Goal: Information Seeking & Learning: Learn about a topic

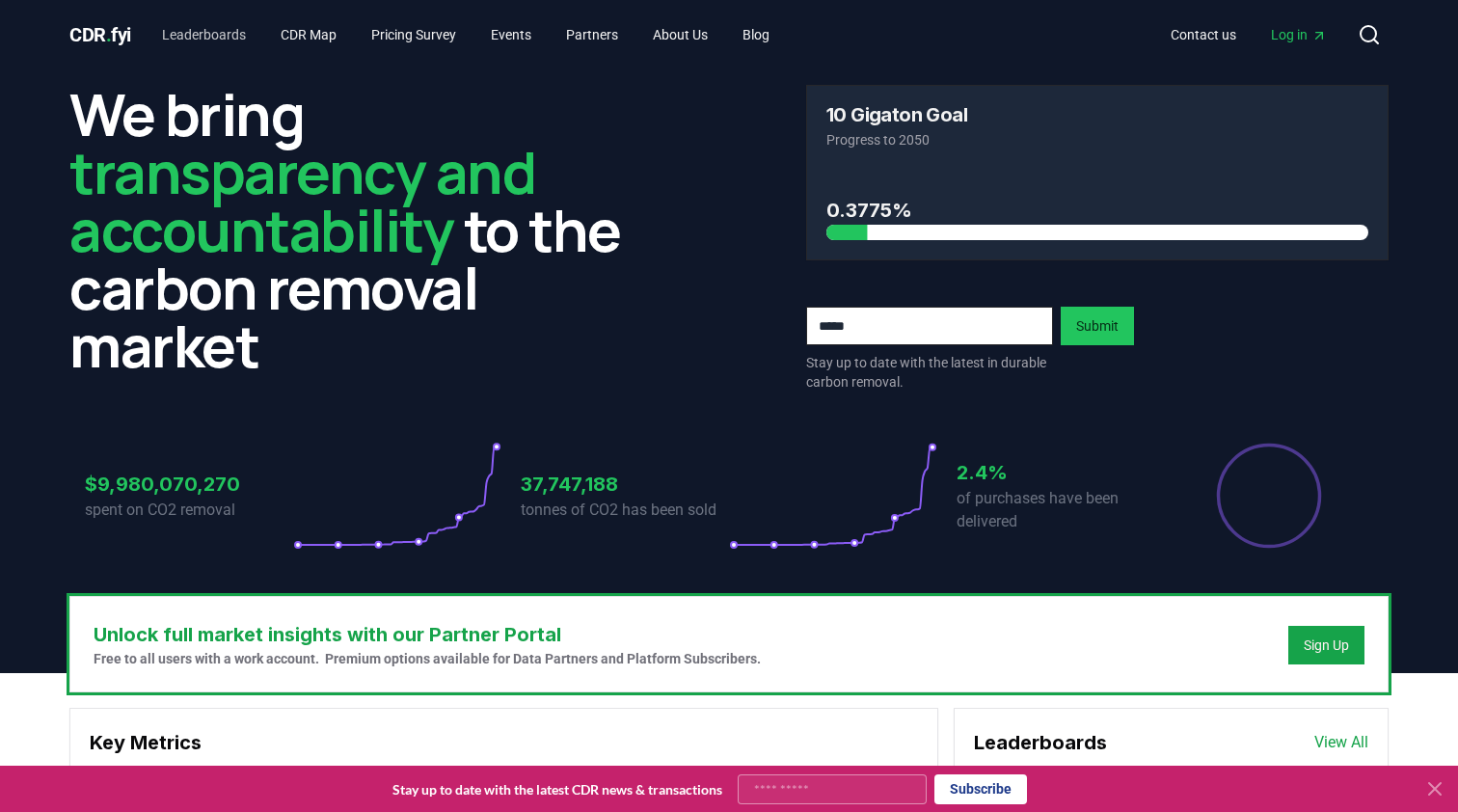
click at [253, 32] on link "Leaderboards" at bounding box center [203, 35] width 115 height 35
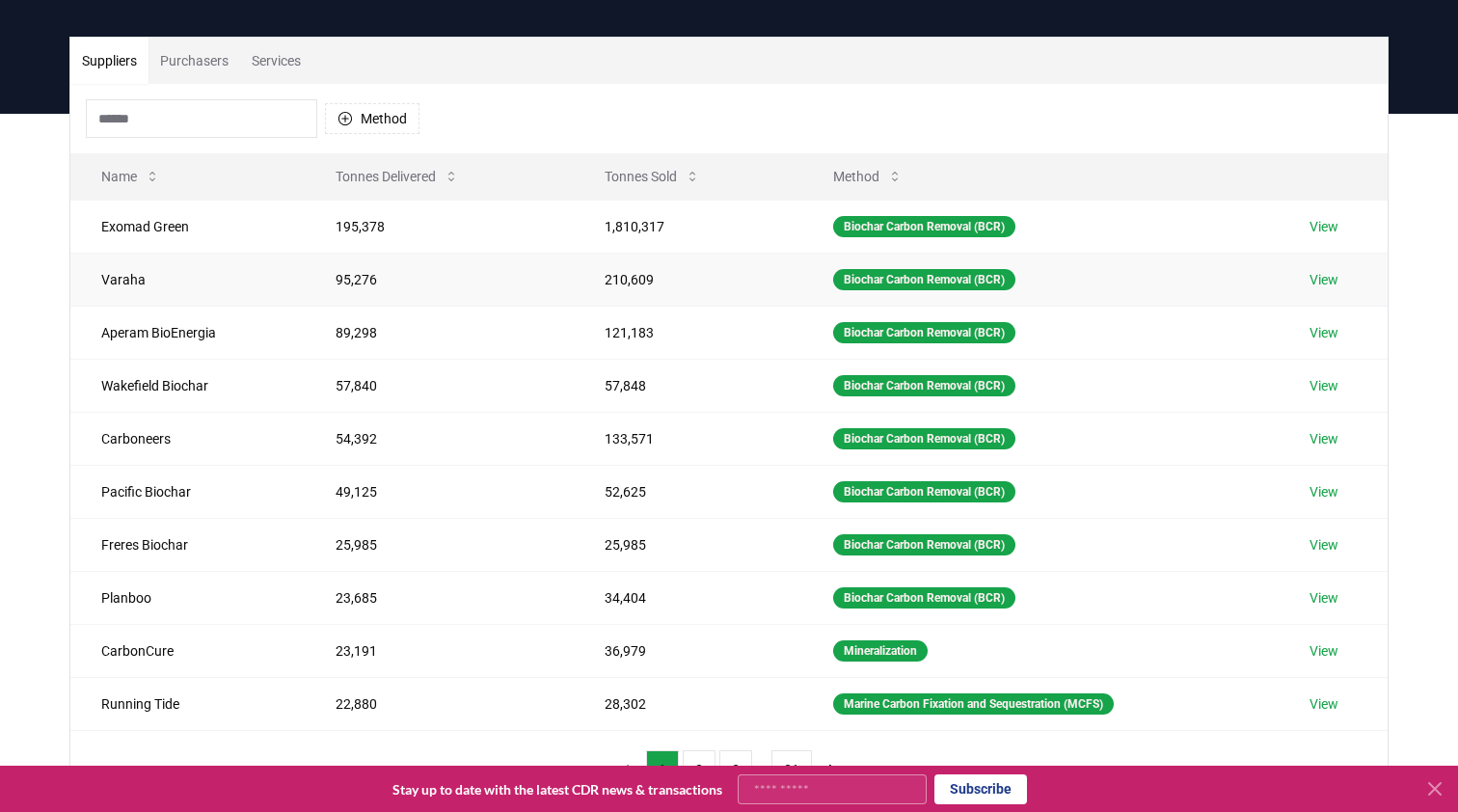
scroll to position [110, 0]
click at [204, 63] on button "Purchasers" at bounding box center [194, 61] width 92 height 46
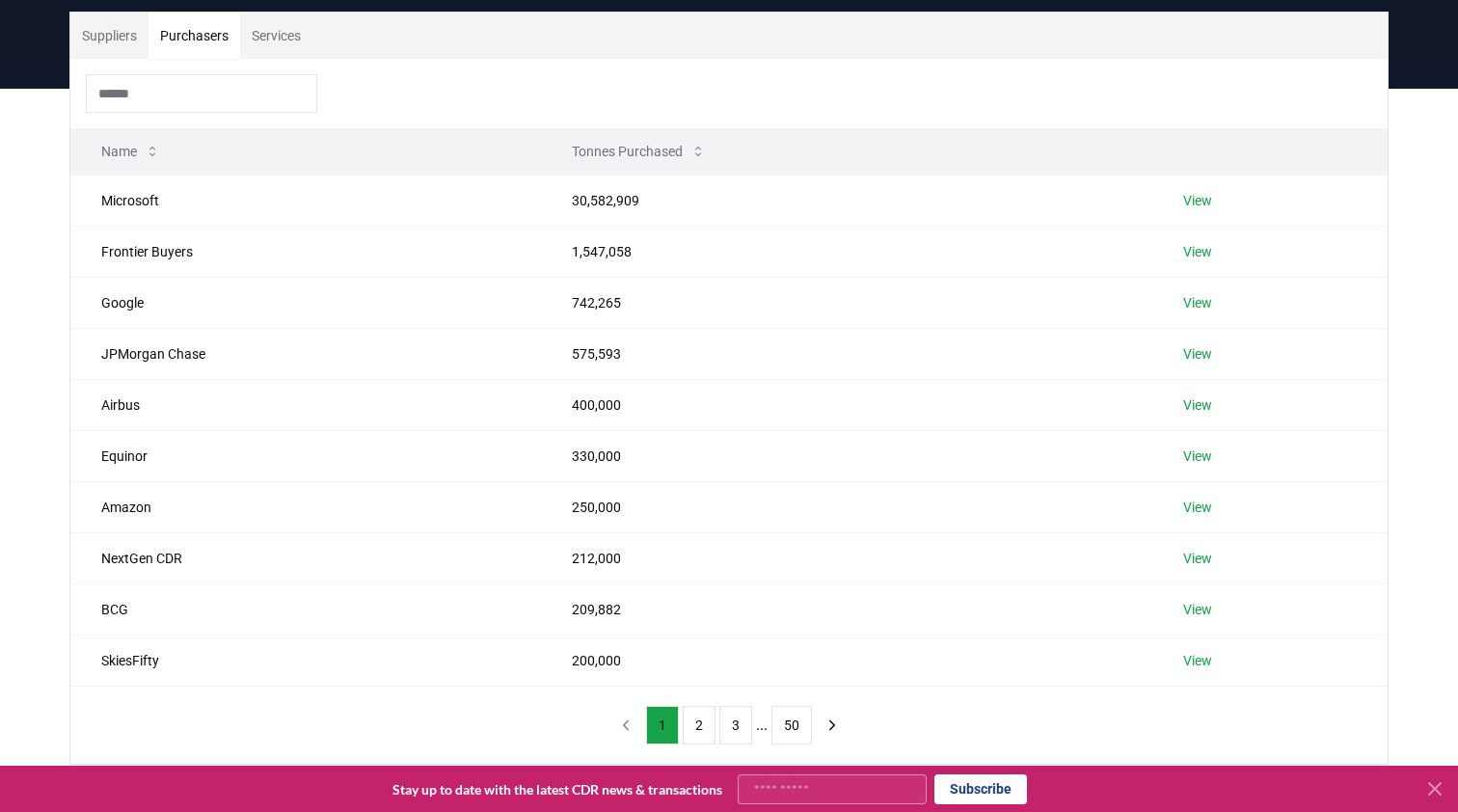
scroll to position [125, 0]
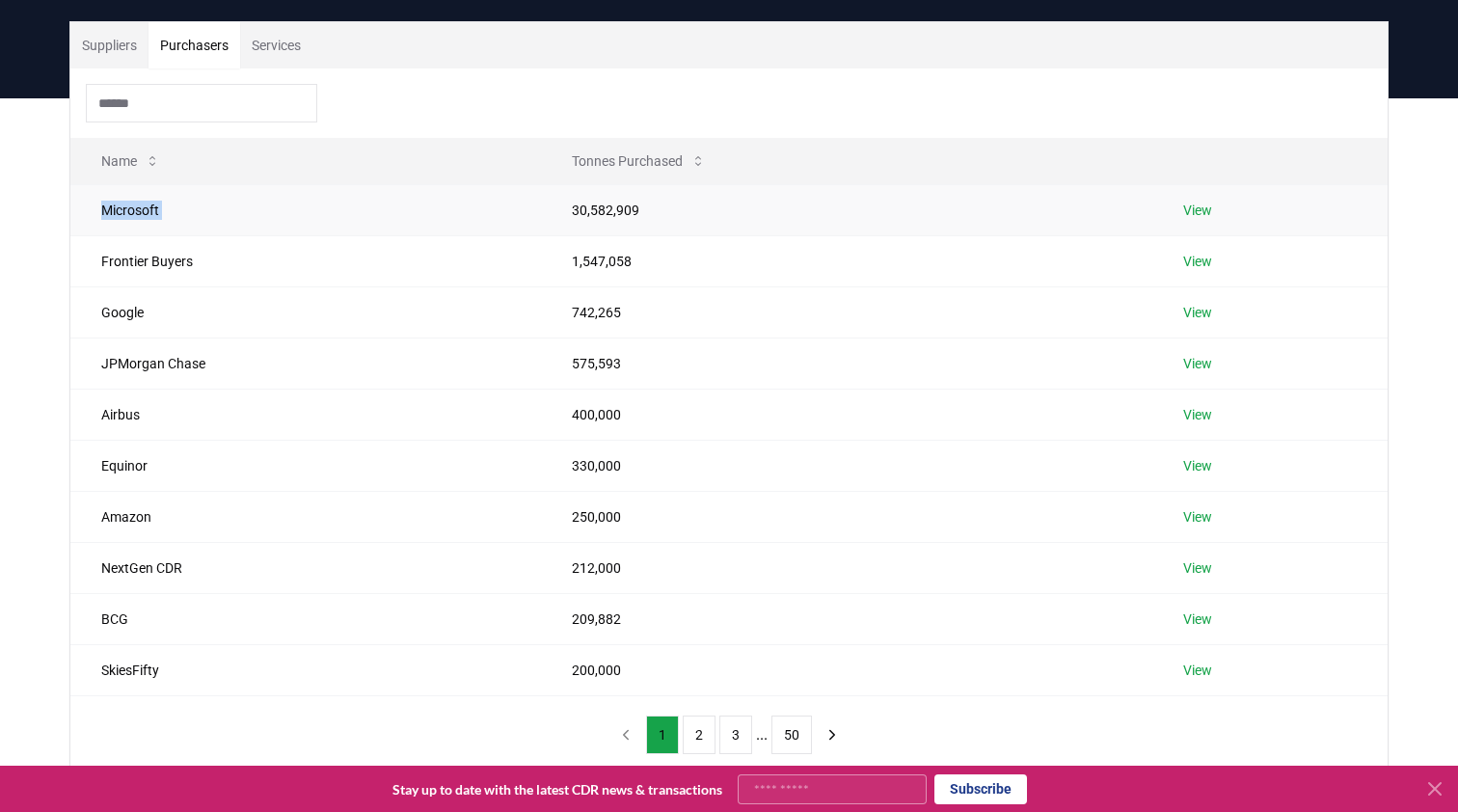
drag, startPoint x: 914, startPoint y: 198, endPoint x: 334, endPoint y: 194, distance: 580.0
click at [334, 194] on tr "Microsoft 30,582,909 View" at bounding box center [729, 209] width 1317 height 51
click at [334, 194] on td "Microsoft" at bounding box center [306, 209] width 471 height 51
drag, startPoint x: 105, startPoint y: 708, endPoint x: 151, endPoint y: 189, distance: 521.0
click at [151, 189] on div "Name Tonnes Purchased Microsoft 30,582,909 View Frontier Buyers 1,547,058 View …" at bounding box center [729, 421] width 1317 height 705
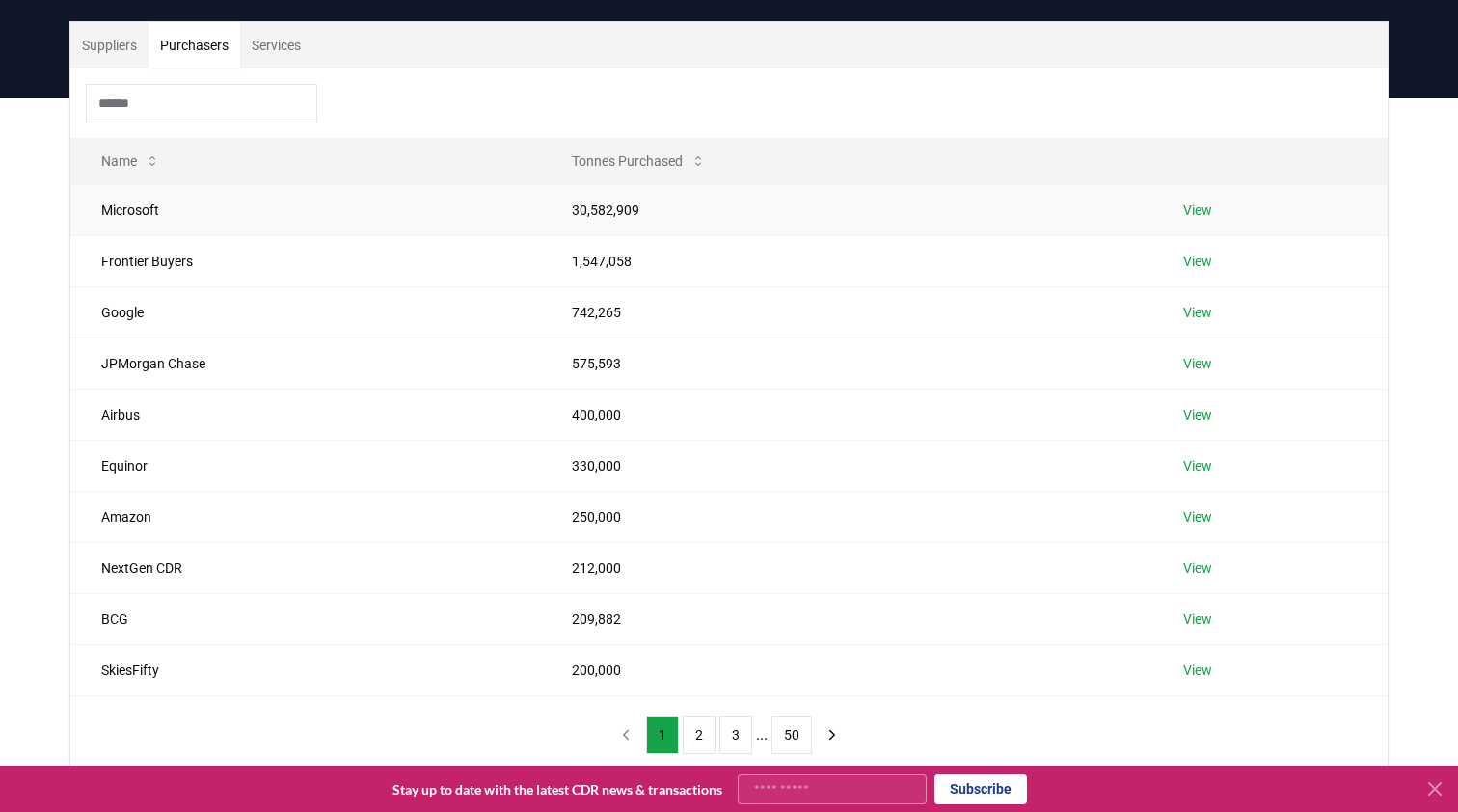
click at [151, 189] on td "Microsoft" at bounding box center [306, 209] width 471 height 51
click at [1192, 201] on link "View" at bounding box center [1198, 210] width 29 height 19
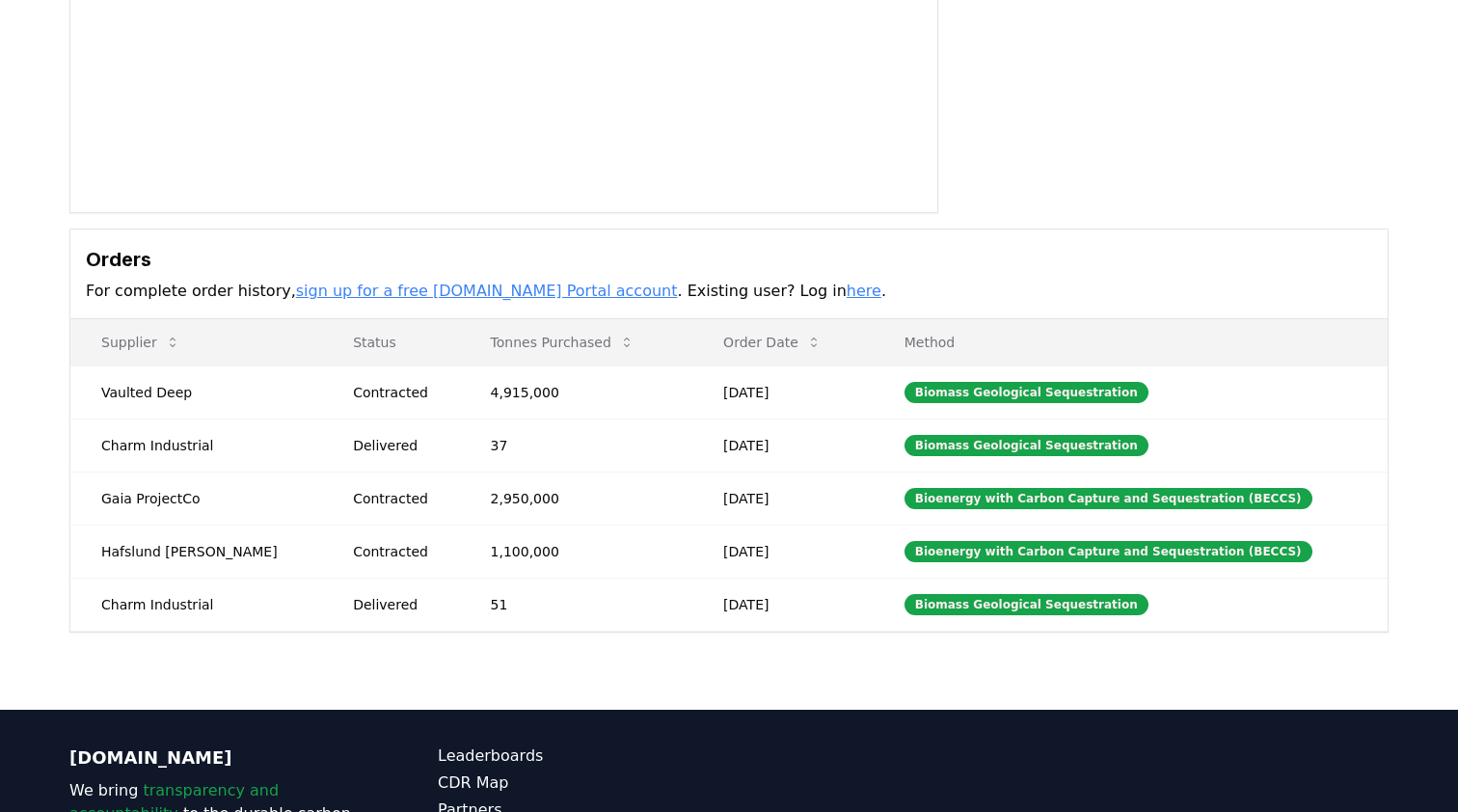
scroll to position [349, 0]
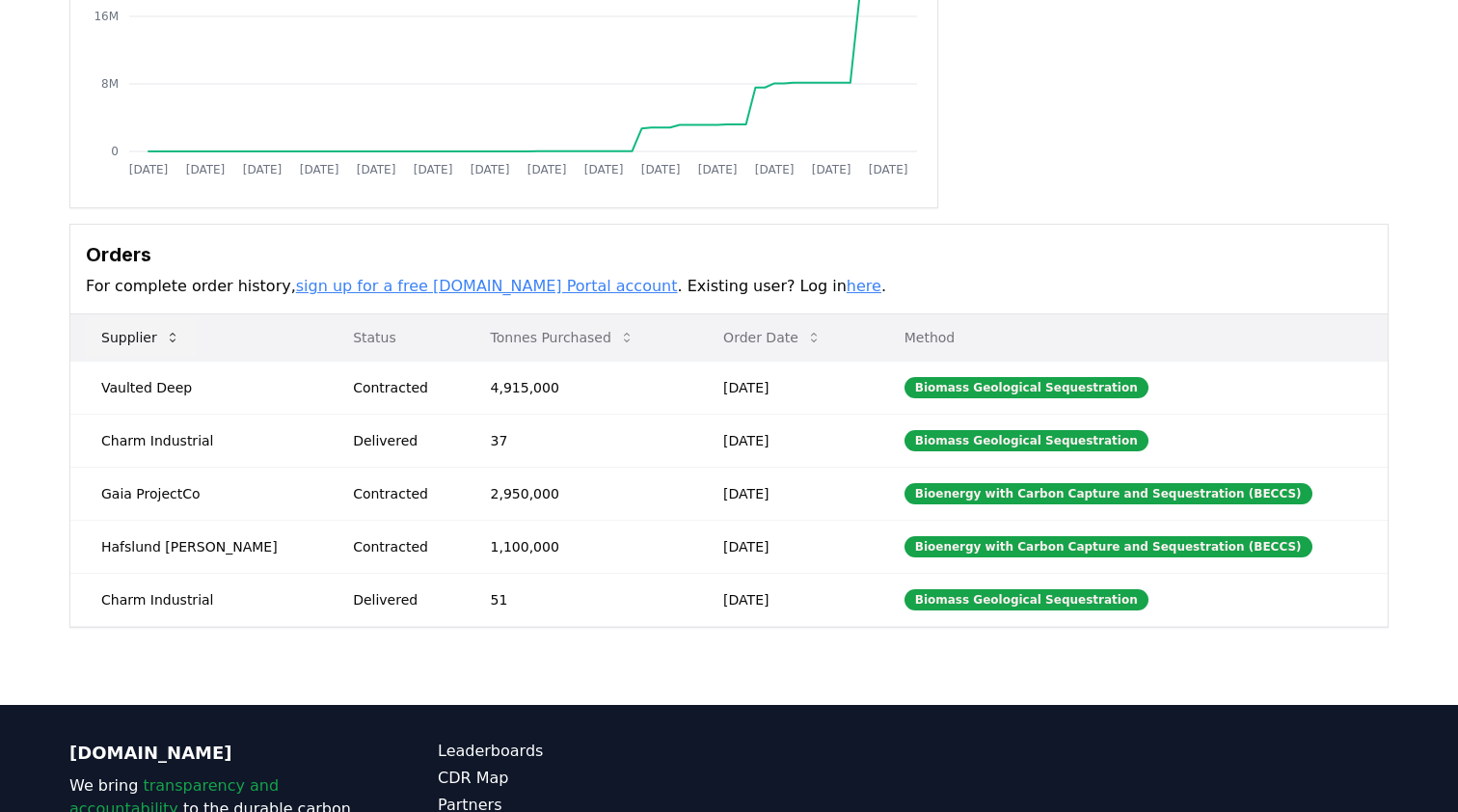
click at [167, 341] on icon at bounding box center [172, 338] width 15 height 15
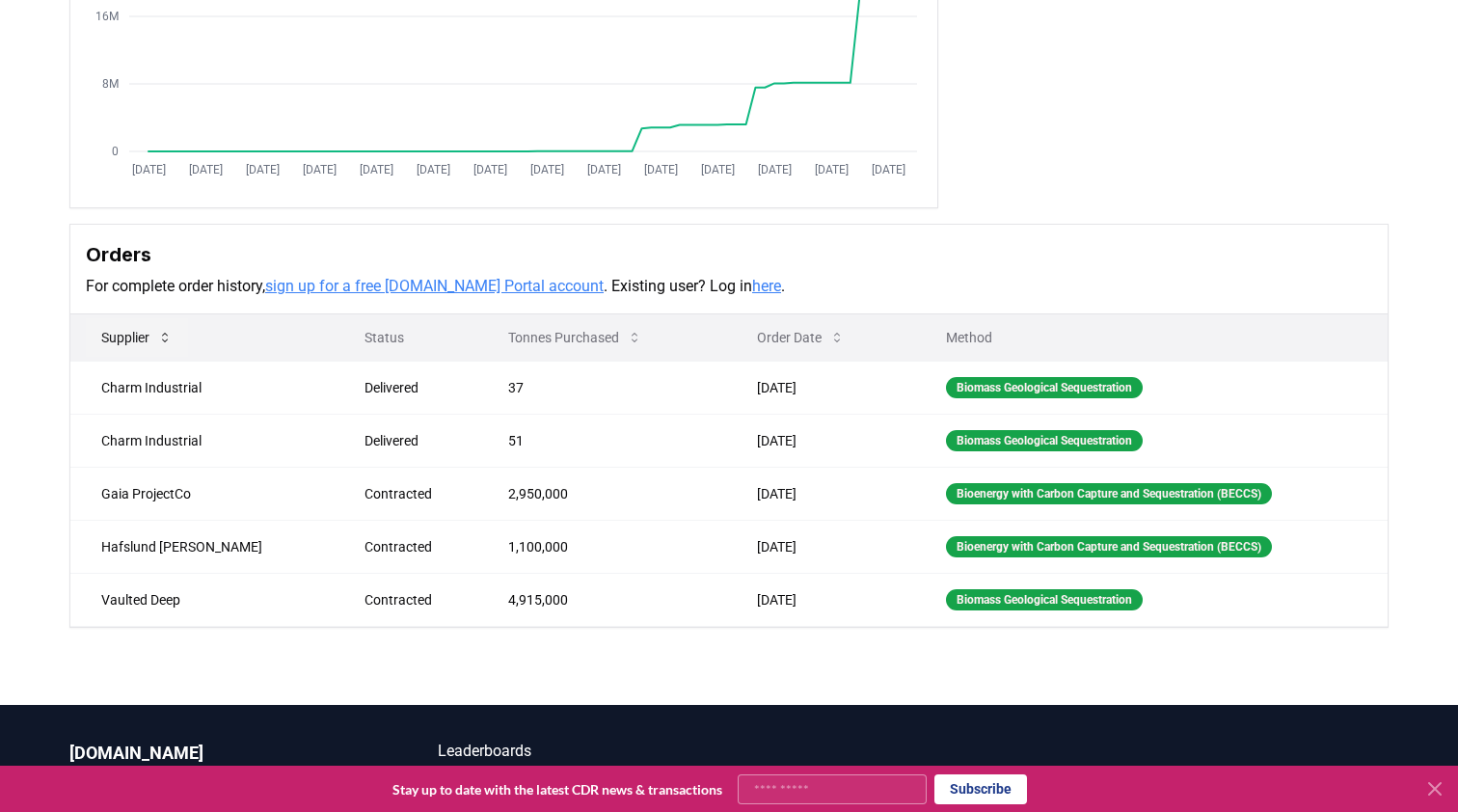
click at [167, 342] on icon at bounding box center [165, 338] width 15 height 15
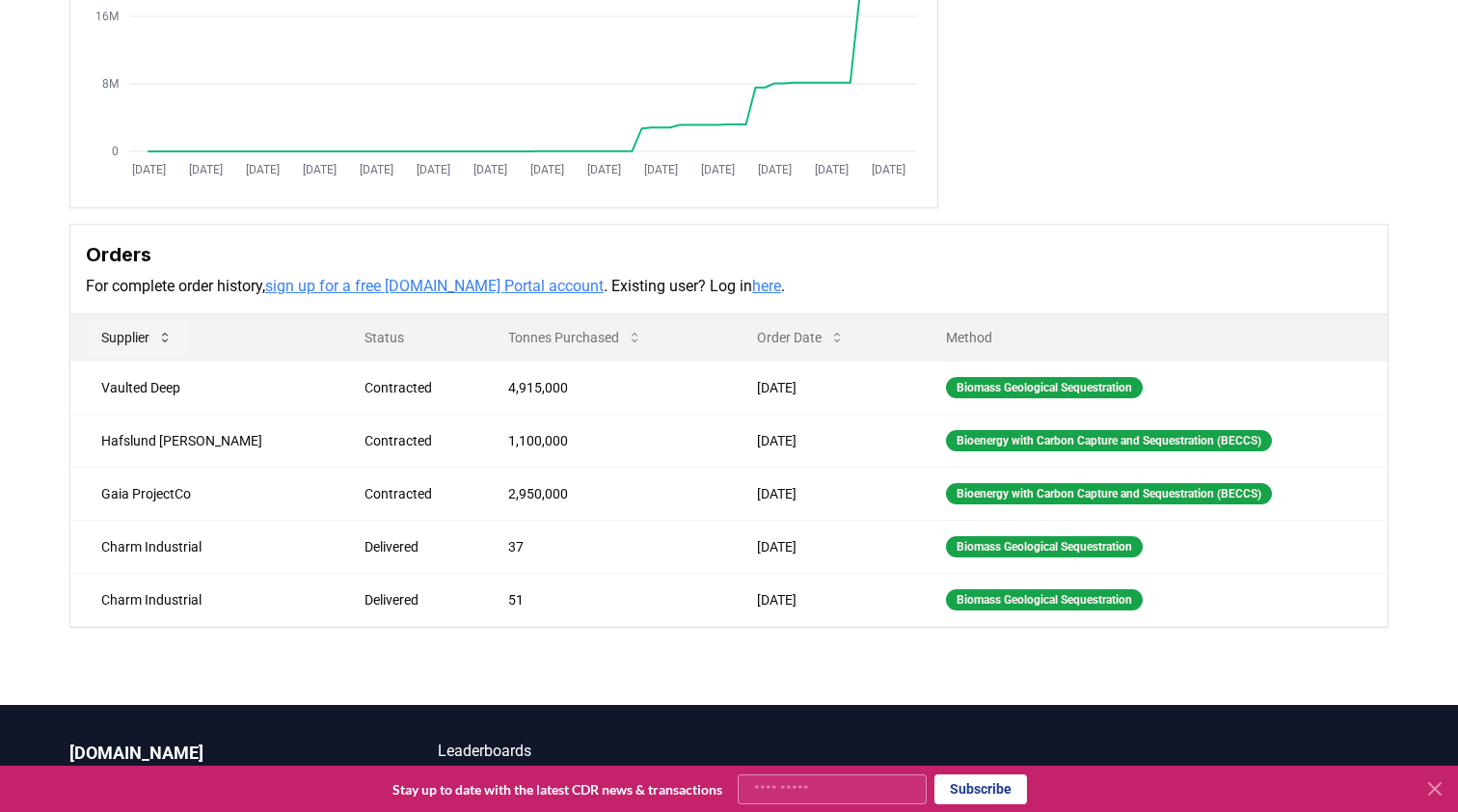
click at [171, 328] on button "Supplier" at bounding box center [137, 338] width 103 height 39
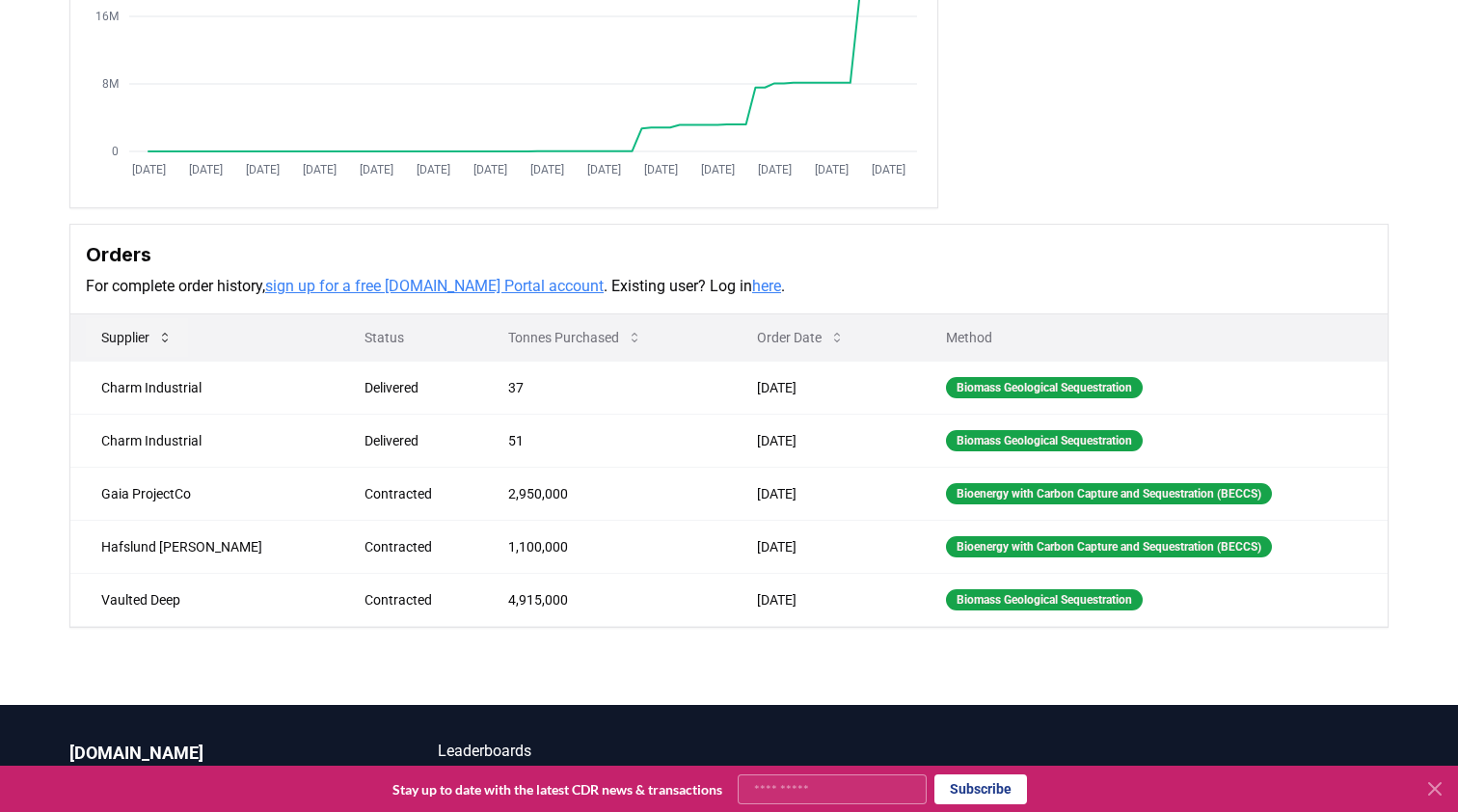
click at [168, 351] on button "Supplier" at bounding box center [137, 338] width 103 height 39
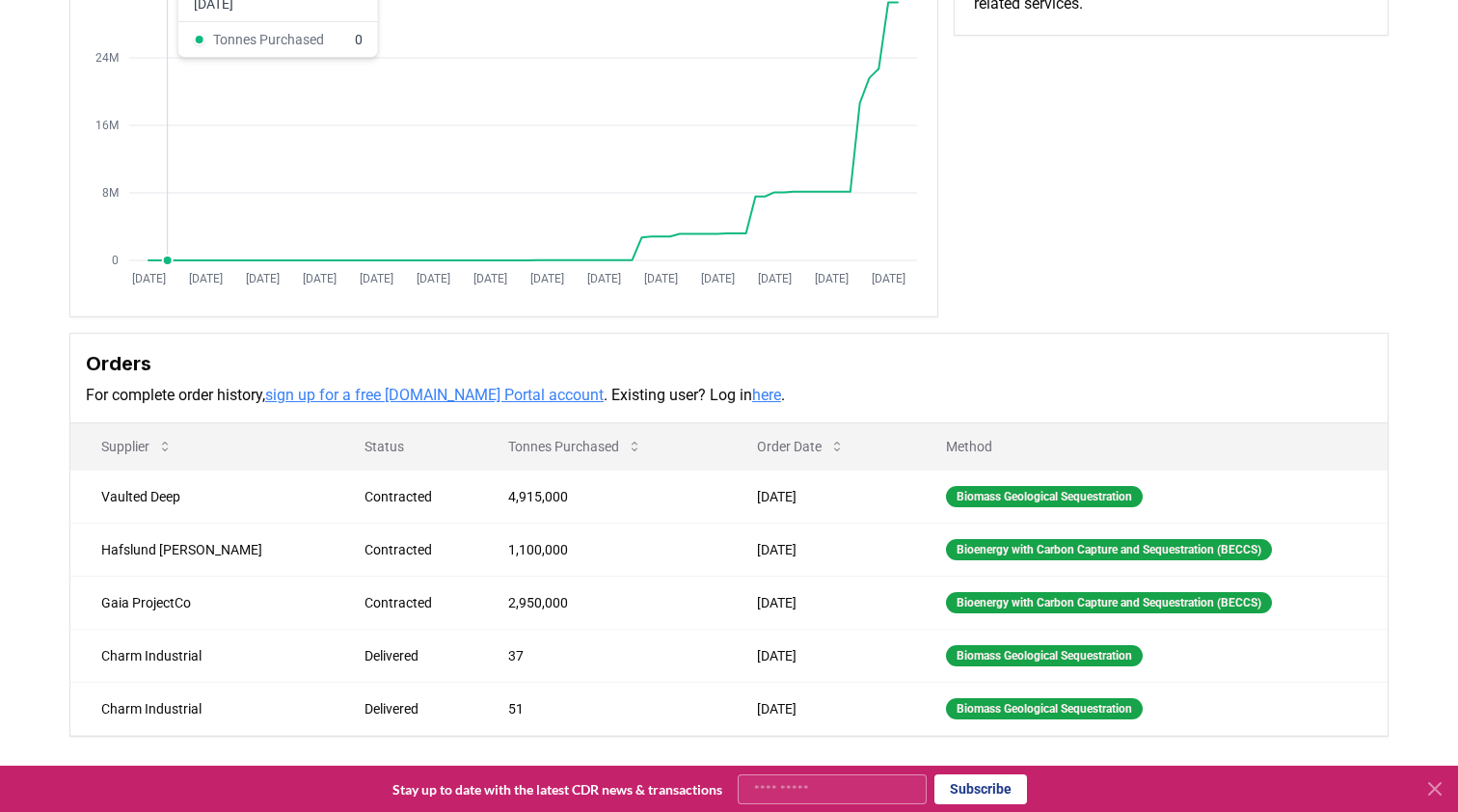
scroll to position [252, 0]
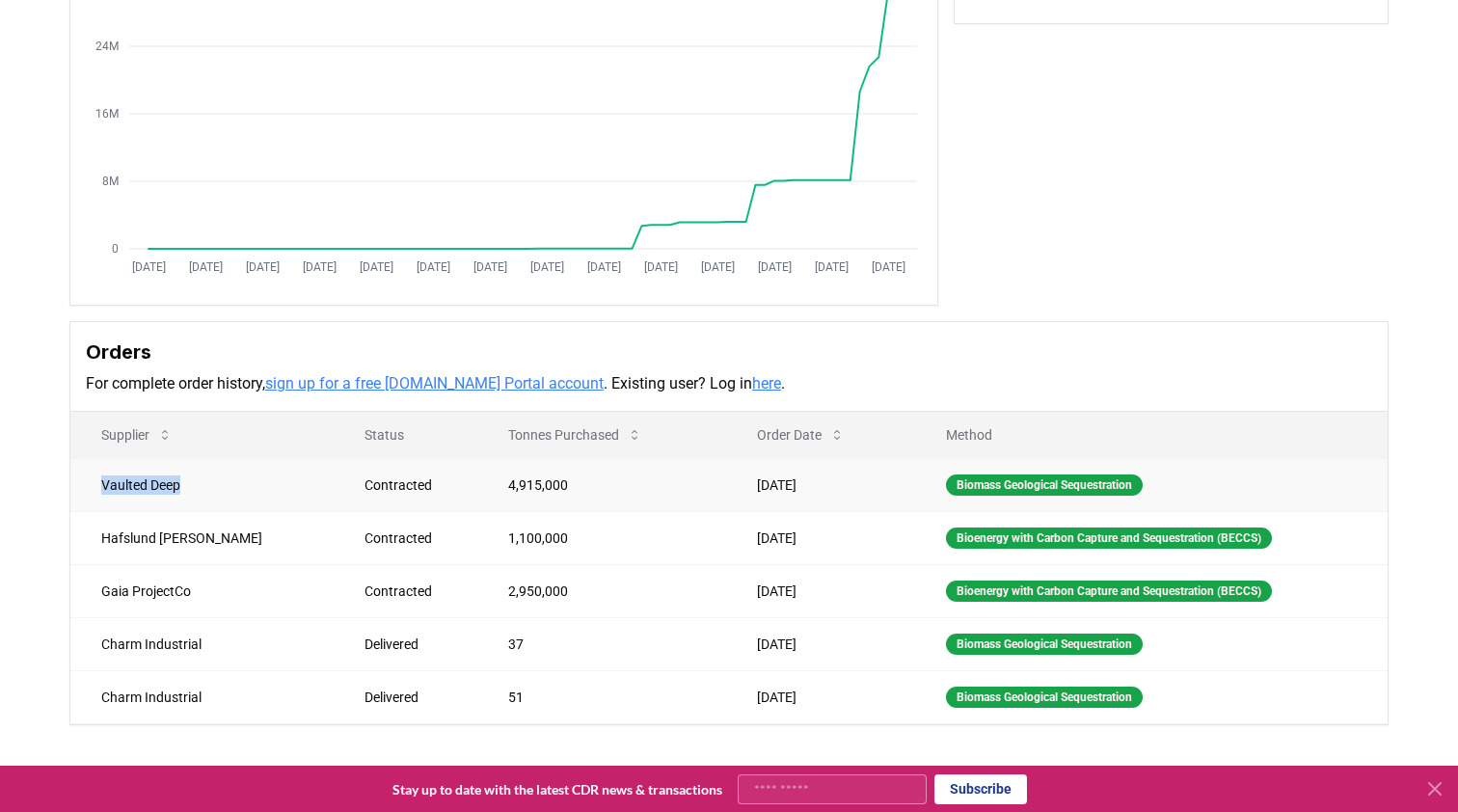
drag, startPoint x: 190, startPoint y: 486, endPoint x: 83, endPoint y: 491, distance: 107.1
click at [84, 491] on td "Vaulted Deep" at bounding box center [202, 484] width 263 height 53
click at [210, 482] on td "Vaulted Deep" at bounding box center [202, 484] width 263 height 53
drag, startPoint x: 244, startPoint y: 480, endPoint x: 822, endPoint y: 474, distance: 578.0
click at [822, 474] on tr "Vaulted Deep Contracted 4,915,000 [DATE] Biomass Geological Sequestration" at bounding box center [729, 484] width 1317 height 53
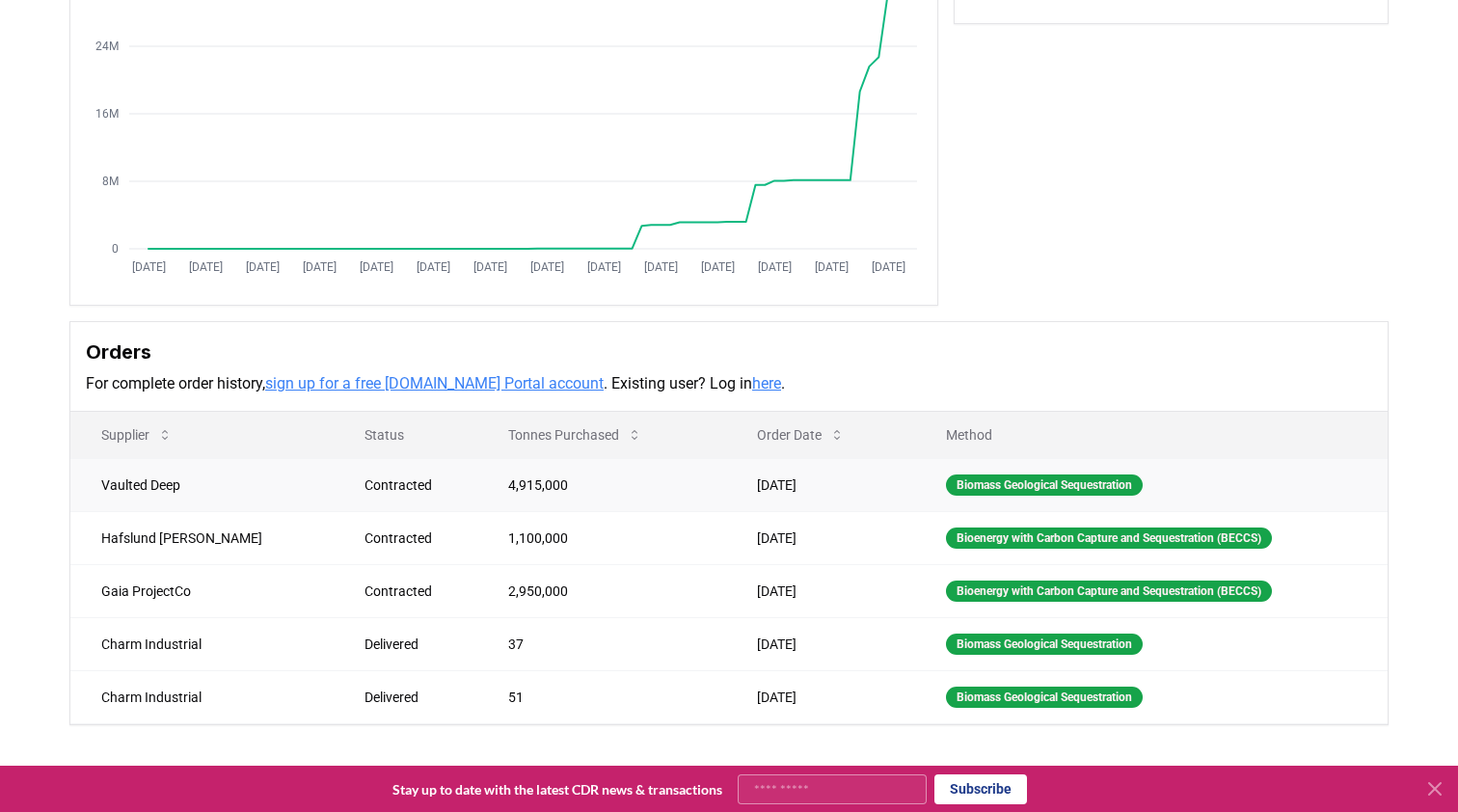
click at [822, 474] on td "[DATE]" at bounding box center [821, 484] width 190 height 53
drag, startPoint x: 822, startPoint y: 474, endPoint x: 683, endPoint y: 473, distance: 139.0
click at [726, 473] on td "[DATE]" at bounding box center [821, 484] width 190 height 53
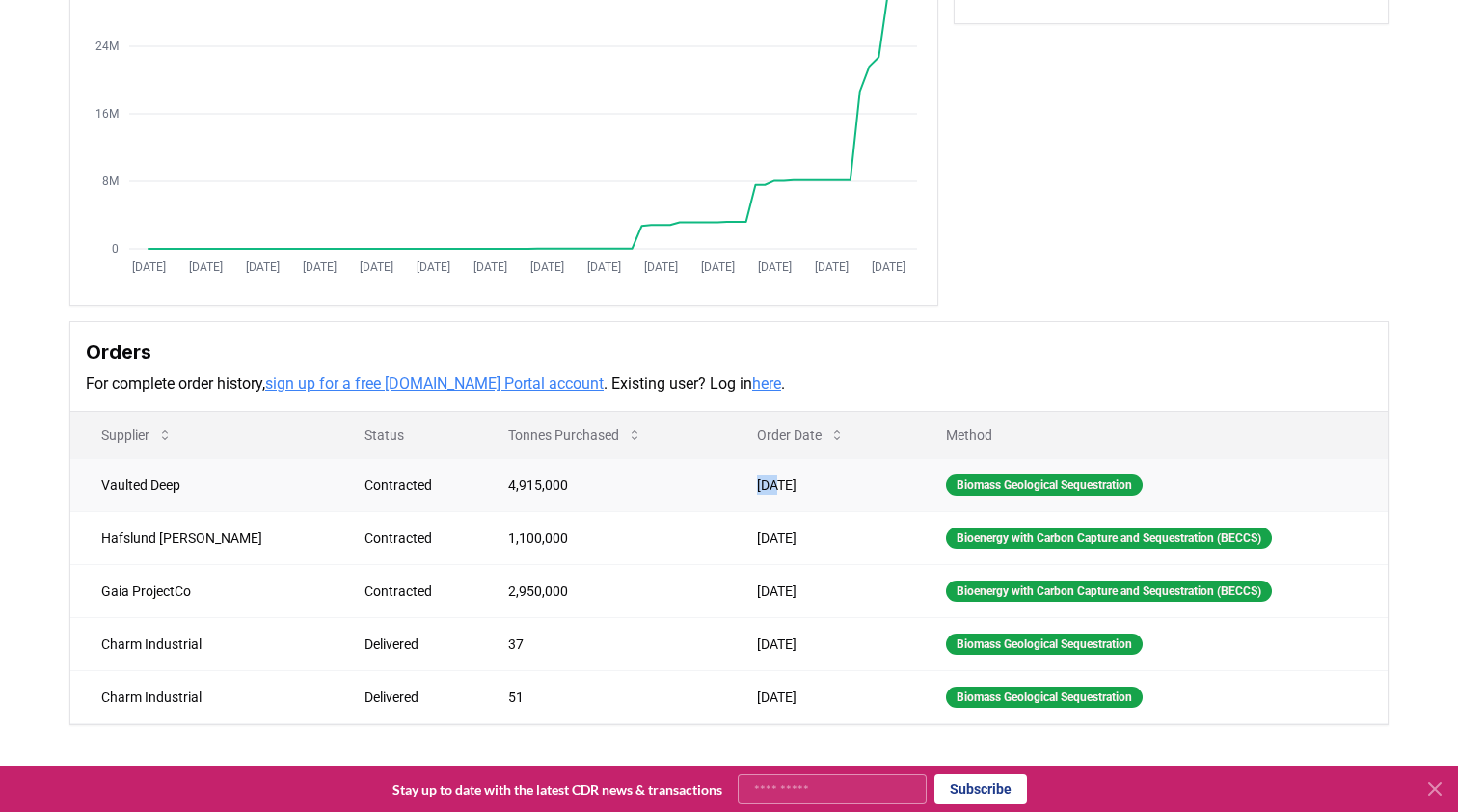
click at [726, 473] on td "[DATE]" at bounding box center [821, 484] width 190 height 53
drag, startPoint x: 826, startPoint y: 487, endPoint x: 183, endPoint y: 486, distance: 643.0
click at [182, 485] on tr "Vaulted Deep Contracted 4,915,000 [DATE] Biomass Geological Sequestration" at bounding box center [729, 484] width 1317 height 53
click at [210, 491] on td "Vaulted Deep" at bounding box center [202, 484] width 263 height 53
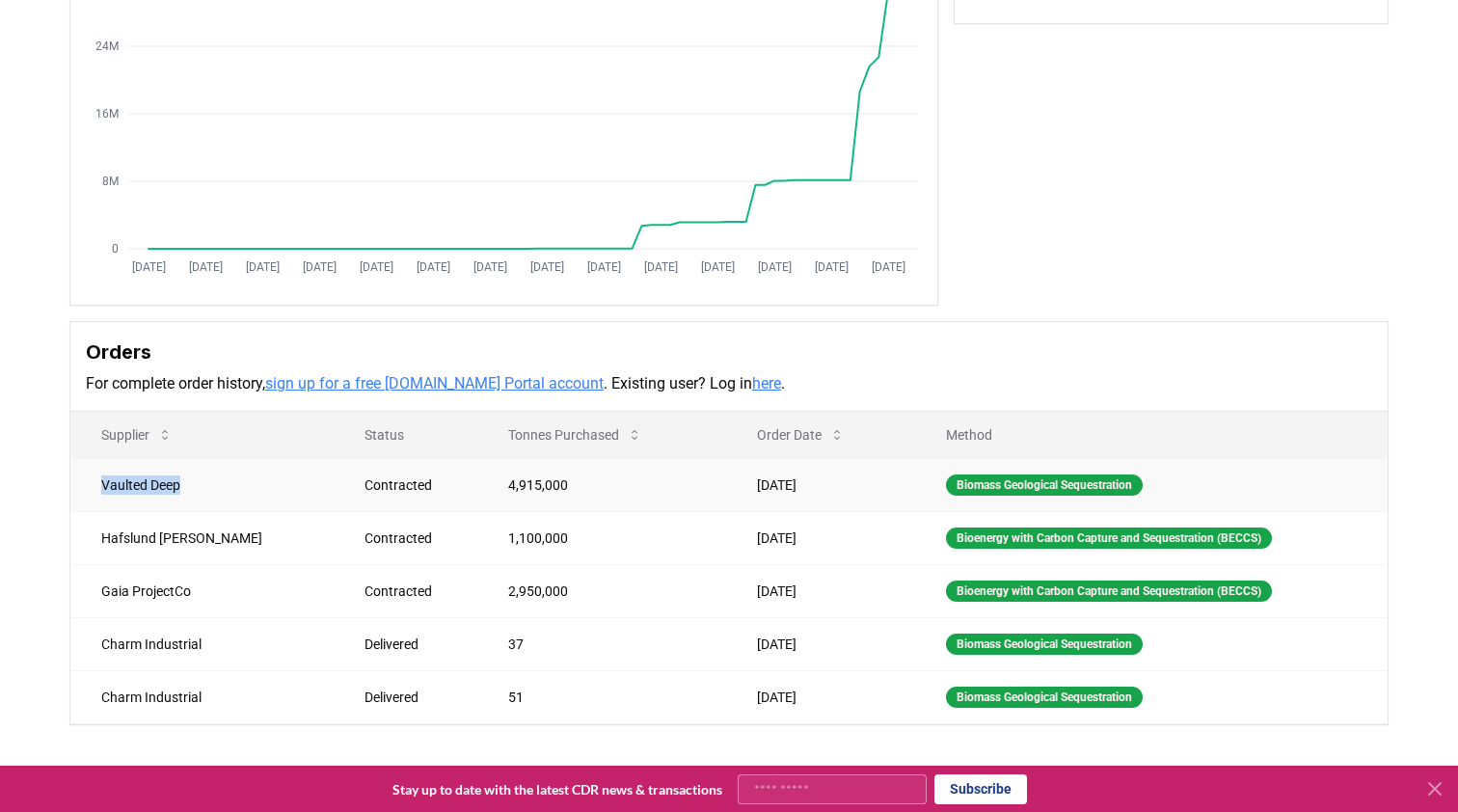
drag, startPoint x: 210, startPoint y: 491, endPoint x: 93, endPoint y: 485, distance: 117.2
click at [93, 485] on td "Vaulted Deep" at bounding box center [202, 484] width 263 height 53
drag, startPoint x: 507, startPoint y: 491, endPoint x: 441, endPoint y: 489, distance: 66.0
click at [477, 489] on td "4,915,000" at bounding box center [601, 484] width 248 height 53
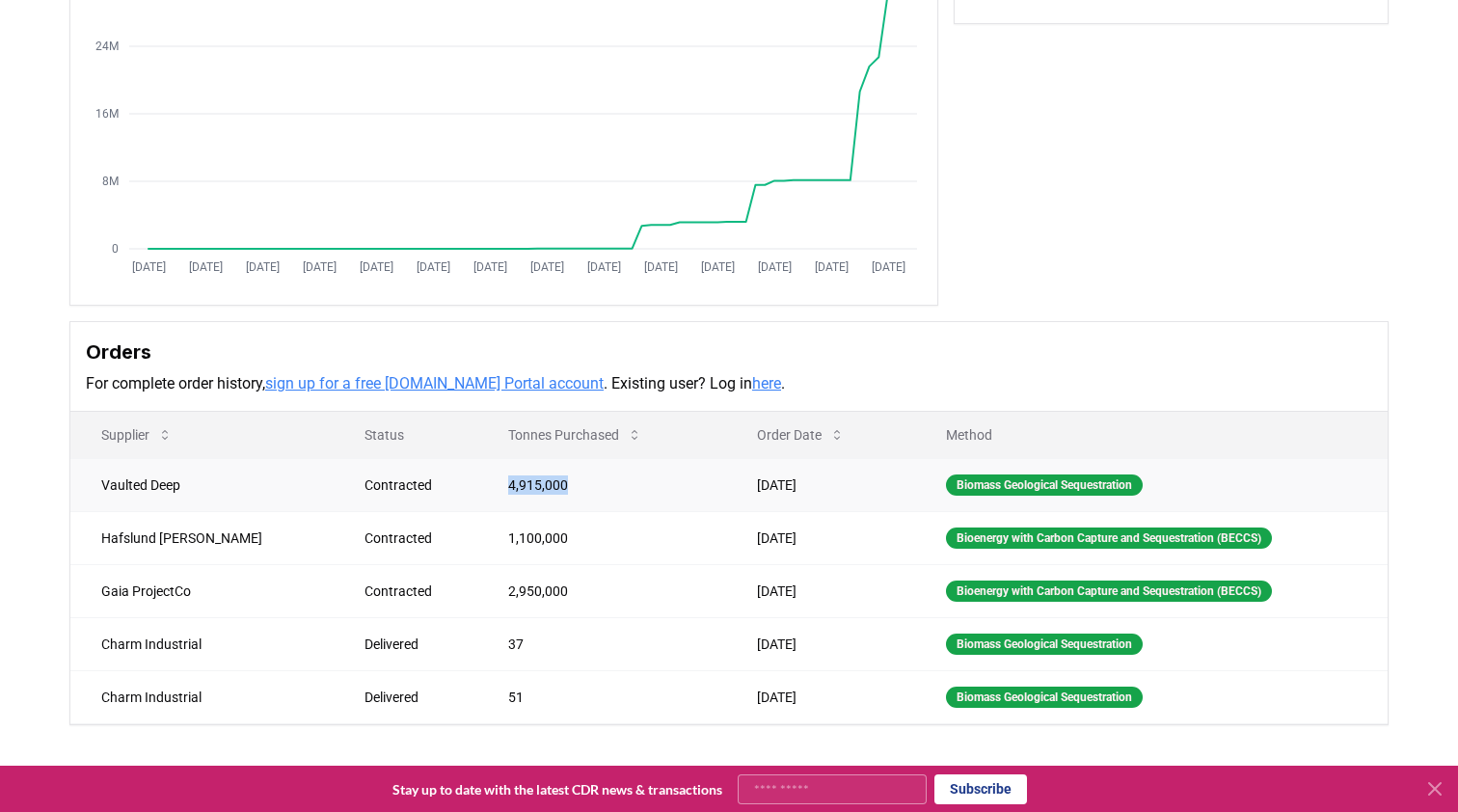
click at [477, 489] on td "4,915,000" at bounding box center [601, 484] width 248 height 53
drag, startPoint x: 441, startPoint y: 489, endPoint x: 523, endPoint y: 485, distance: 82.1
click at [523, 485] on td "4,915,000" at bounding box center [601, 484] width 248 height 53
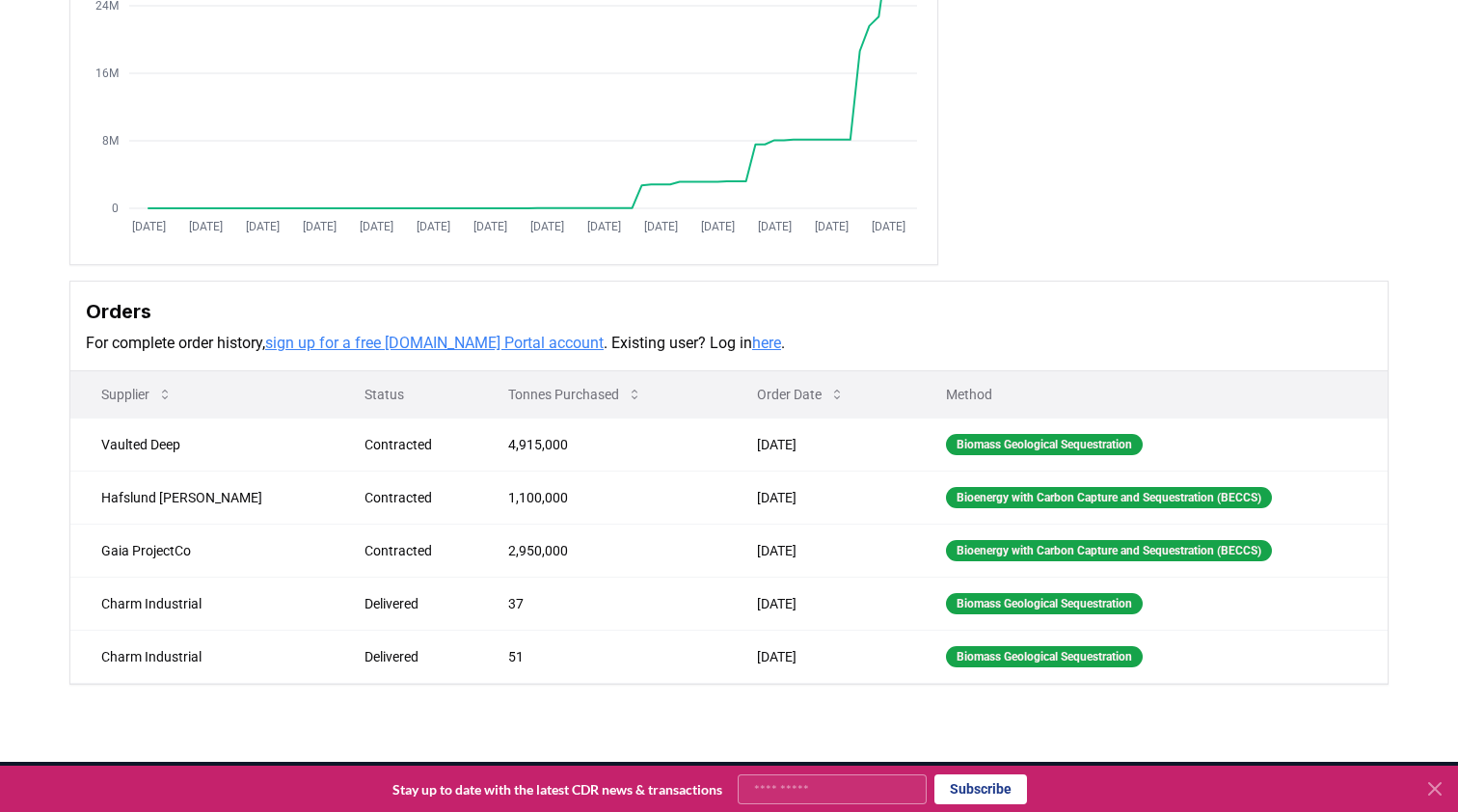
scroll to position [302, 0]
